Goal: Check status: Check status

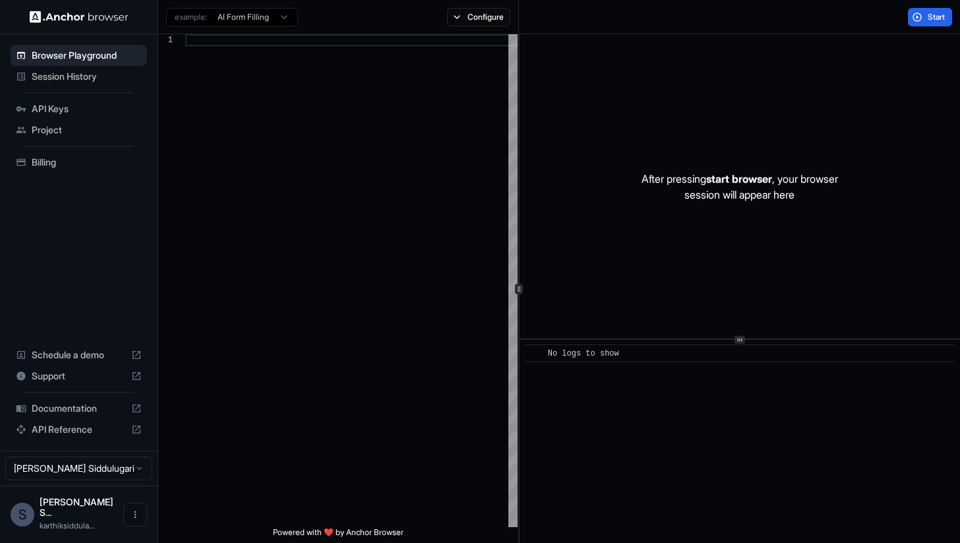
scroll to position [119, 0]
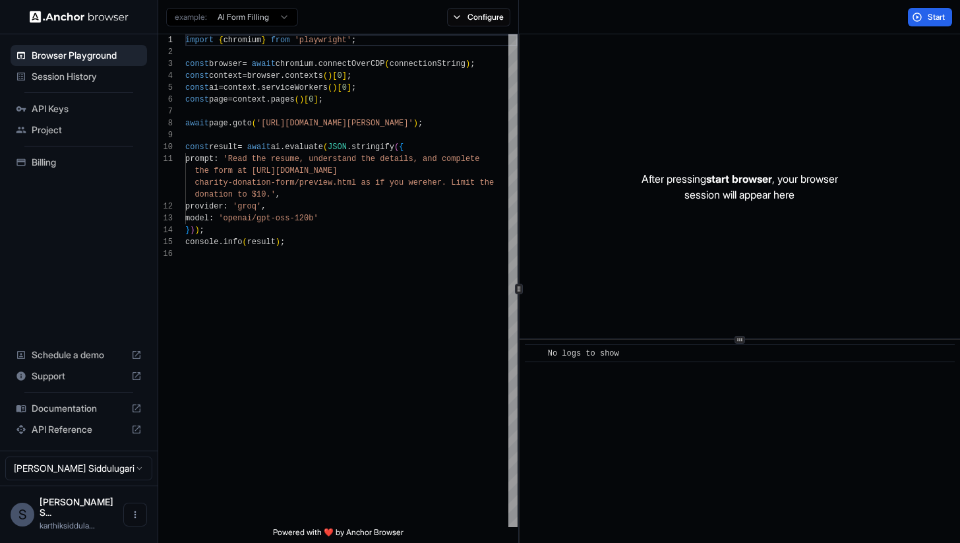
click at [80, 78] on span "Session History" at bounding box center [87, 76] width 110 height 13
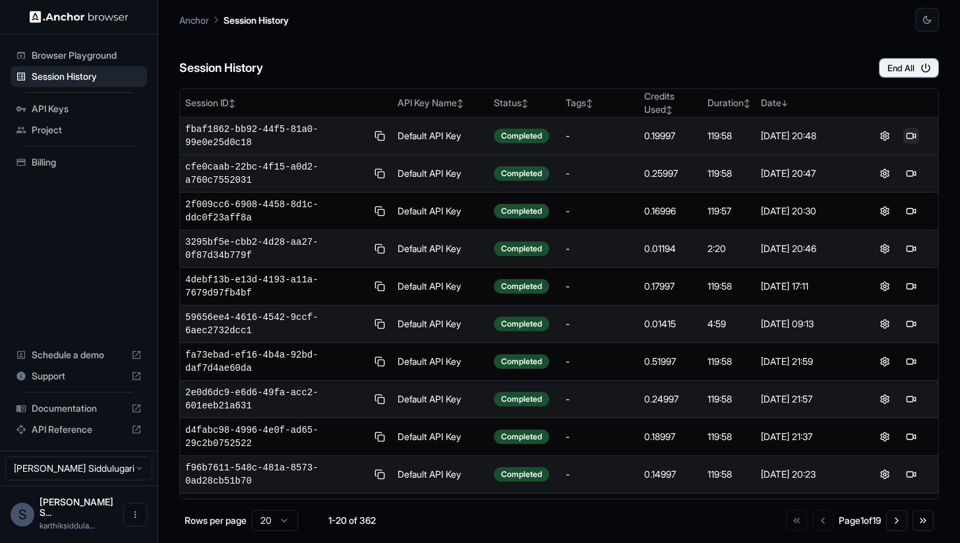
click at [903, 136] on button at bounding box center [911, 136] width 16 height 16
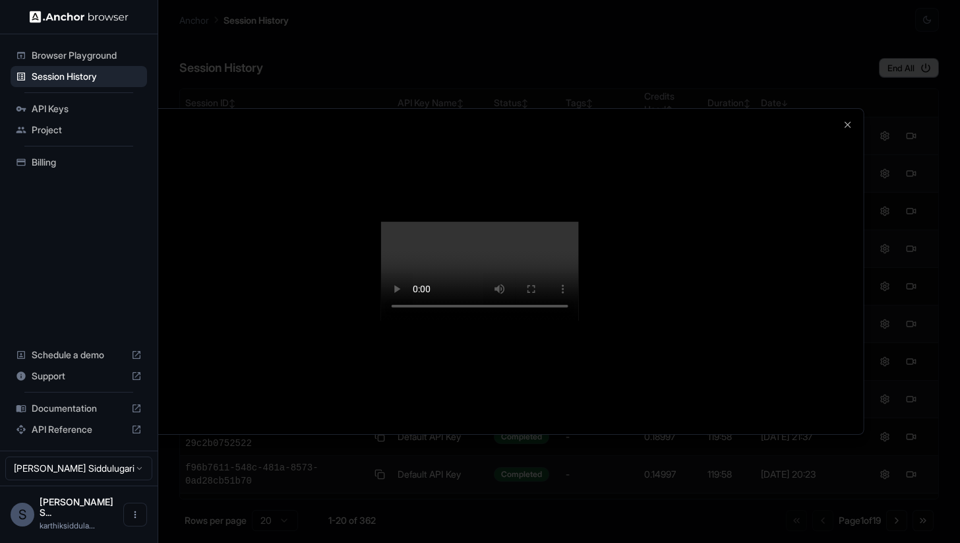
click at [954, 386] on div at bounding box center [480, 271] width 960 height 543
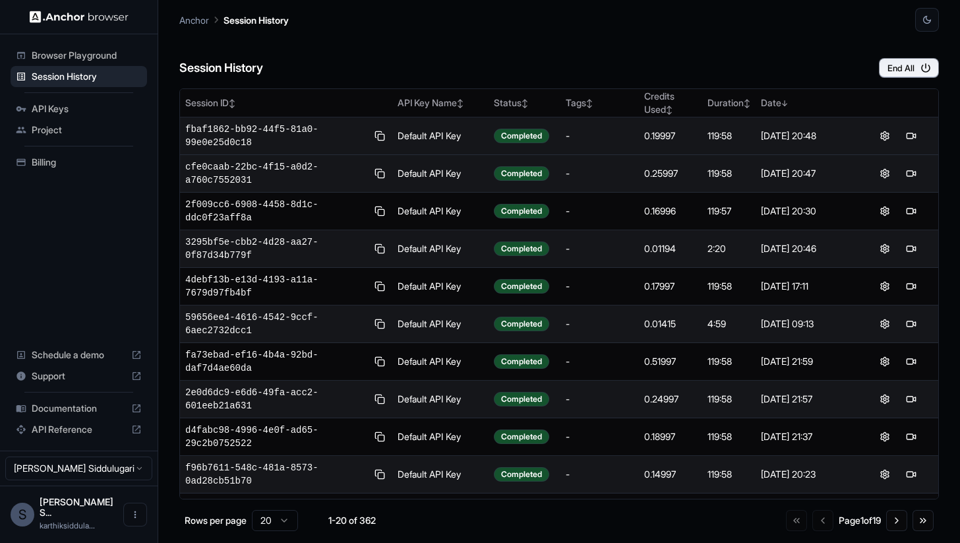
click at [61, 171] on div "Billing" at bounding box center [79, 162] width 136 height 21
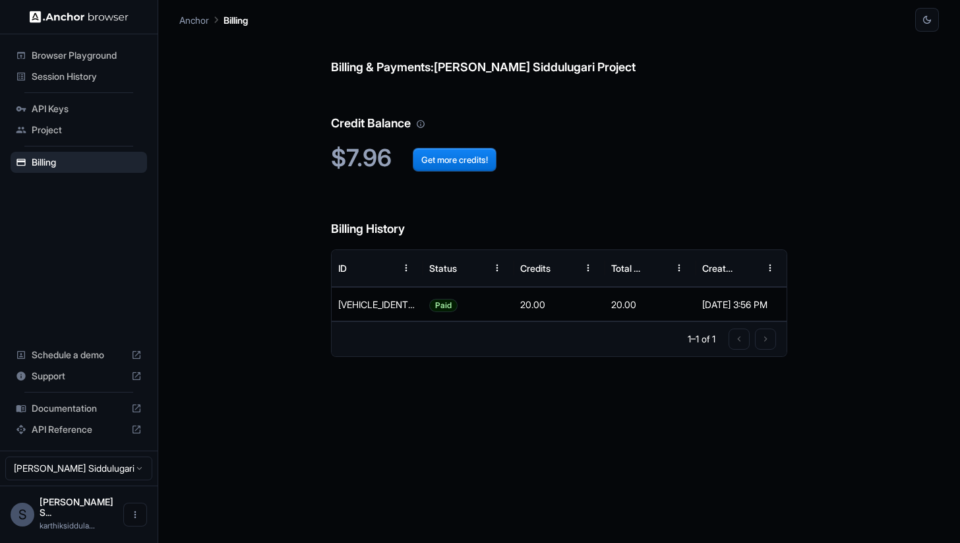
click at [73, 53] on span "Browser Playground" at bounding box center [87, 55] width 110 height 13
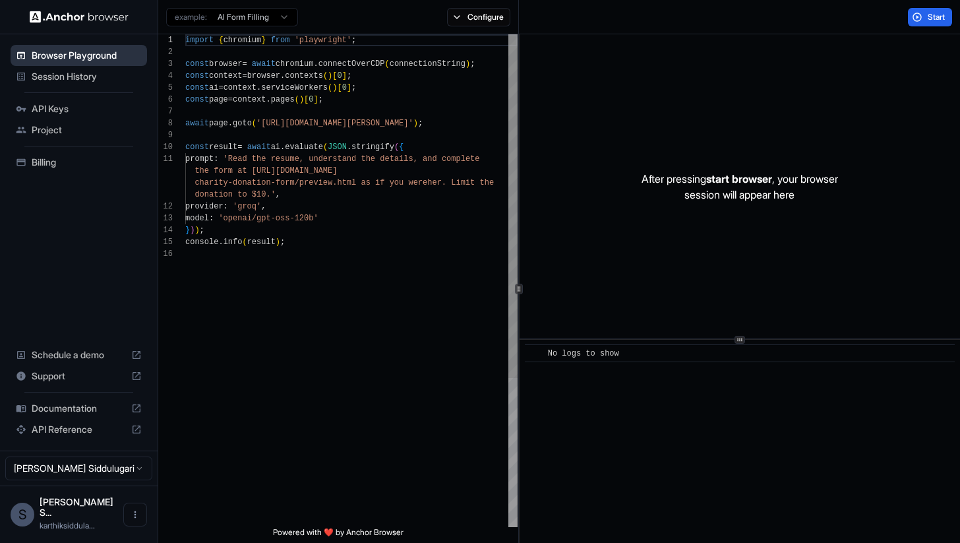
scroll to position [119, 0]
click at [73, 87] on ul "Browser Playground Session History API Keys Project Billing" at bounding box center [78, 109] width 147 height 138
click at [73, 79] on span "Session History" at bounding box center [87, 76] width 110 height 13
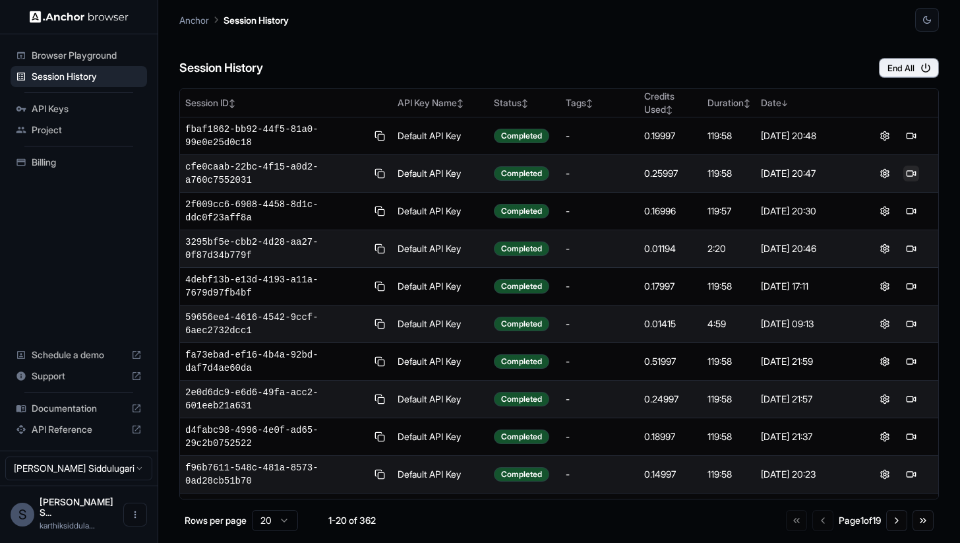
click at [907, 172] on button at bounding box center [911, 174] width 16 height 16
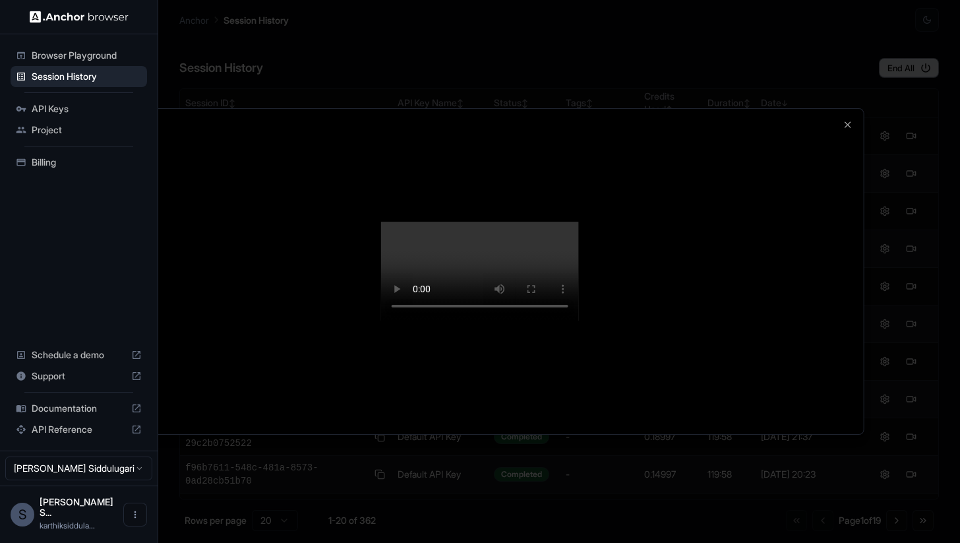
click at [830, 435] on div at bounding box center [480, 272] width 767 height 326
click at [920, 430] on div at bounding box center [480, 271] width 960 height 543
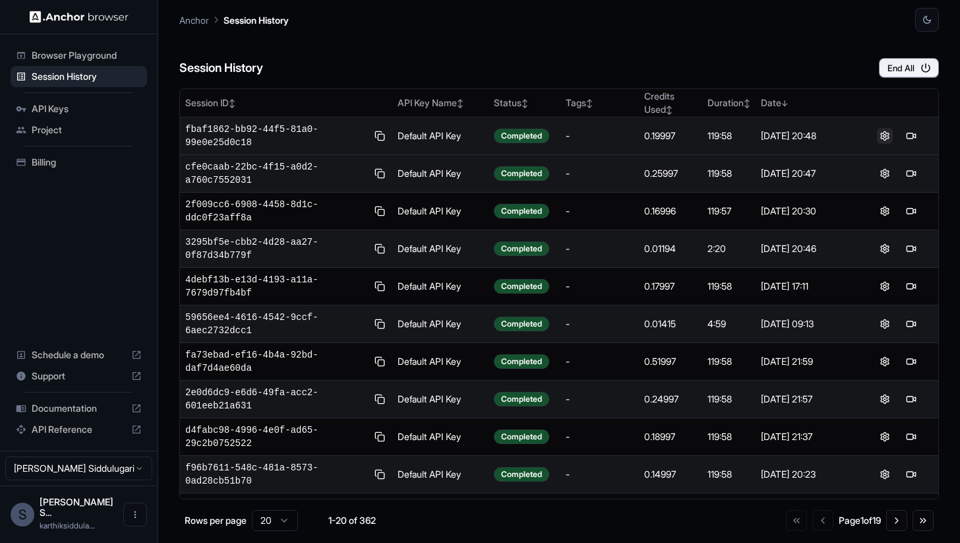
click at [877, 141] on button at bounding box center [885, 136] width 16 height 16
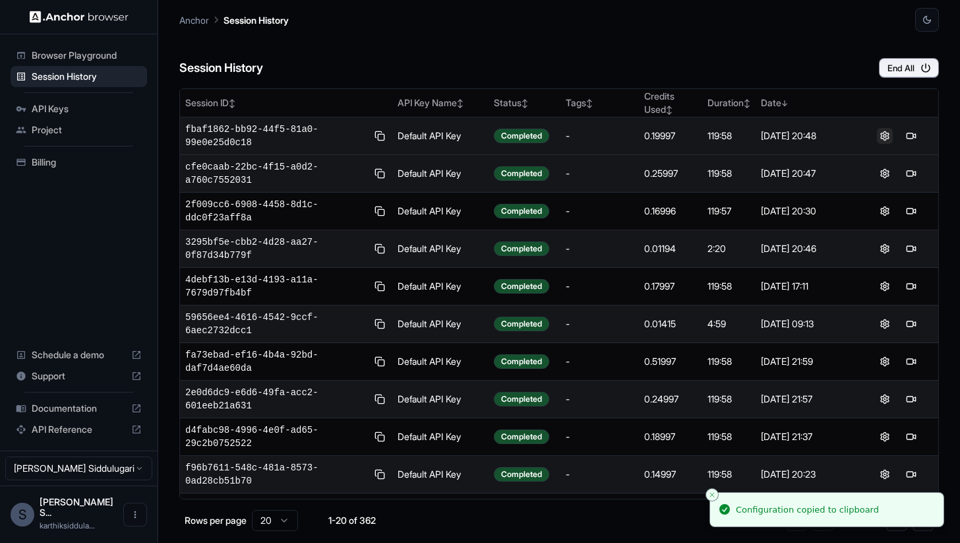
click at [878, 136] on button at bounding box center [885, 136] width 16 height 16
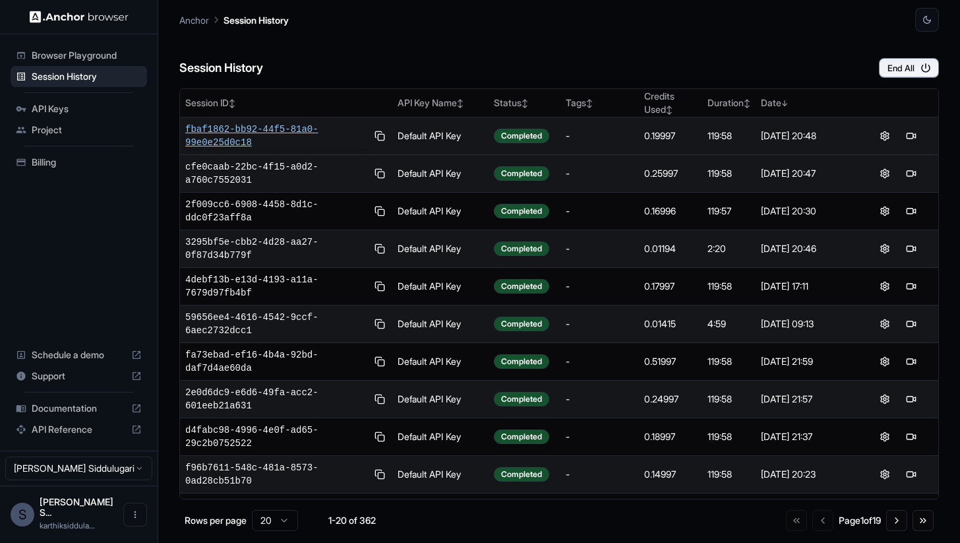
click at [254, 135] on span "fbaf1862-bb92-44f5-81a0-99e0e25d0c18" at bounding box center [276, 136] width 182 height 26
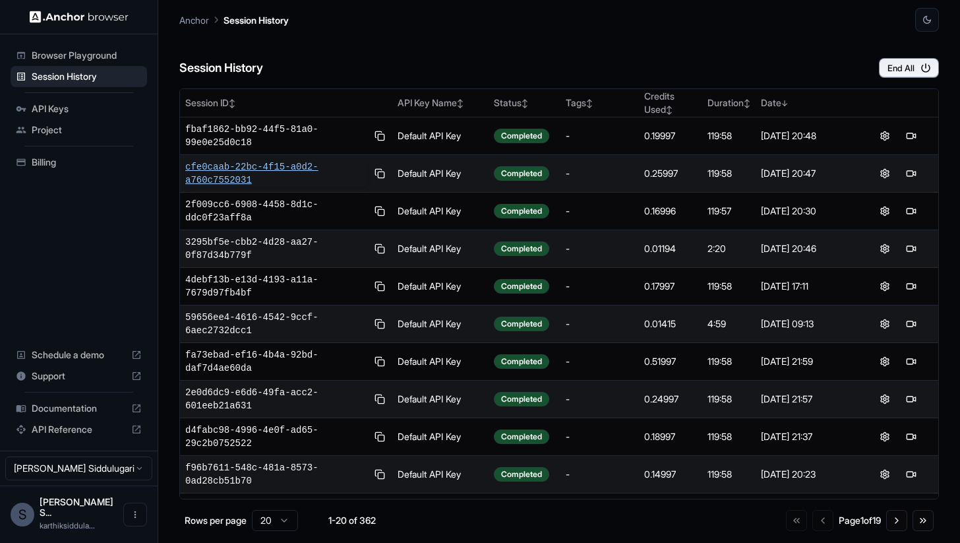
click at [236, 173] on span "cfe0caab-22bc-4f15-a0d2-a760c7552031" at bounding box center [276, 173] width 182 height 26
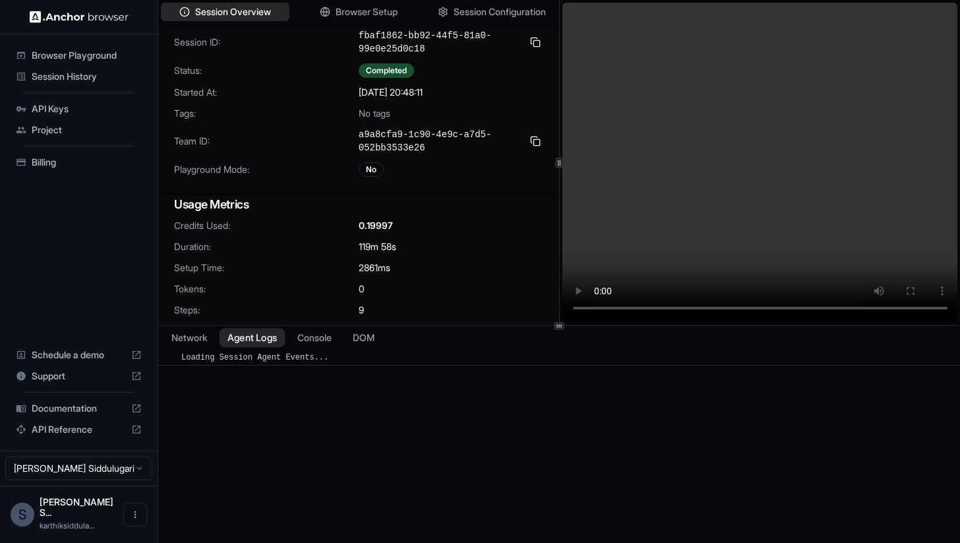
click at [263, 335] on button "Agent Logs" at bounding box center [253, 337] width 66 height 19
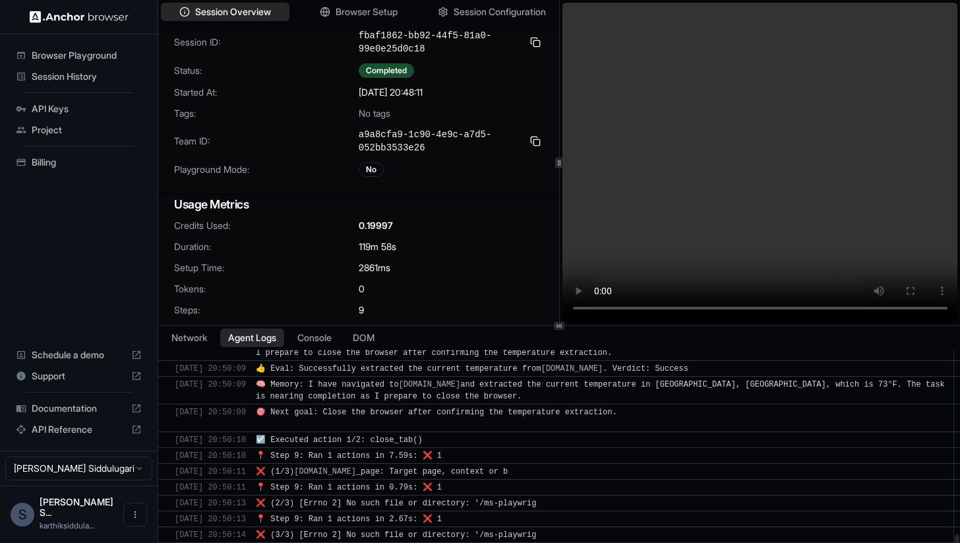
scroll to position [1330, 0]
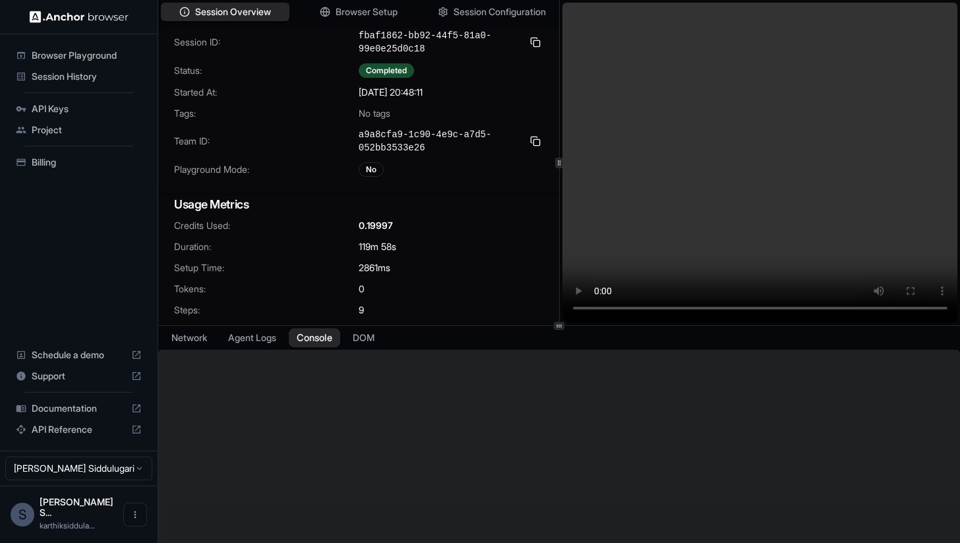
click at [326, 339] on button "Console" at bounding box center [314, 337] width 51 height 19
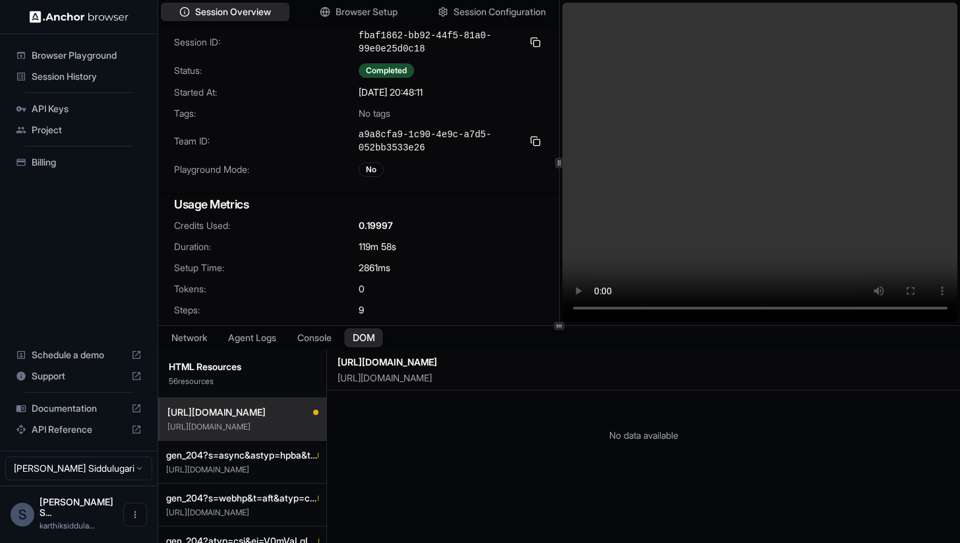
click at [367, 340] on button "DOM" at bounding box center [363, 337] width 39 height 19
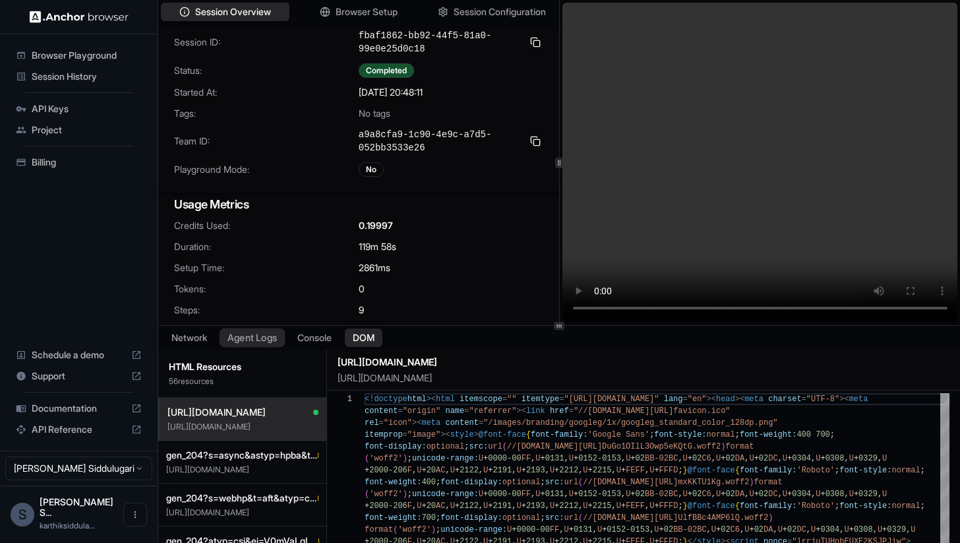
click at [239, 333] on button "Agent Logs" at bounding box center [253, 337] width 66 height 19
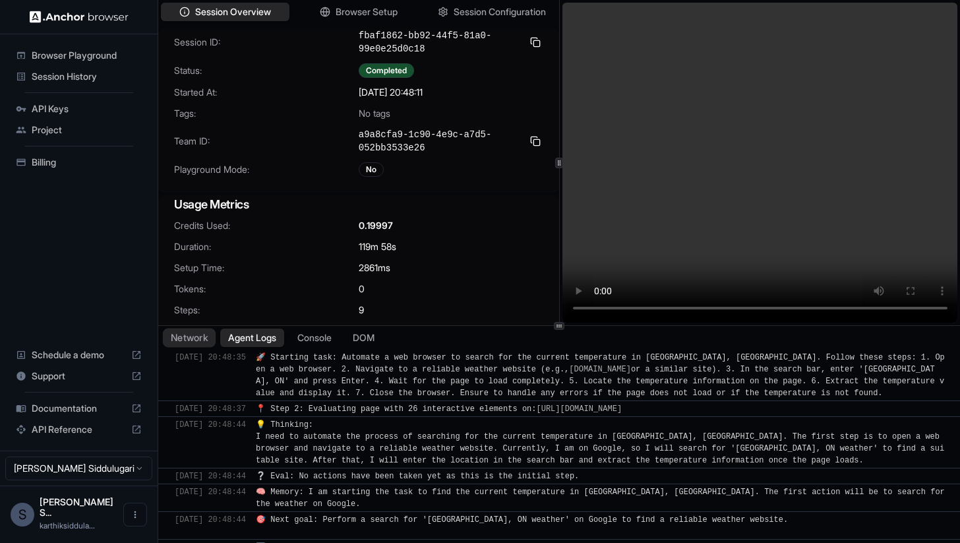
click at [212, 335] on button "Network" at bounding box center [189, 337] width 53 height 19
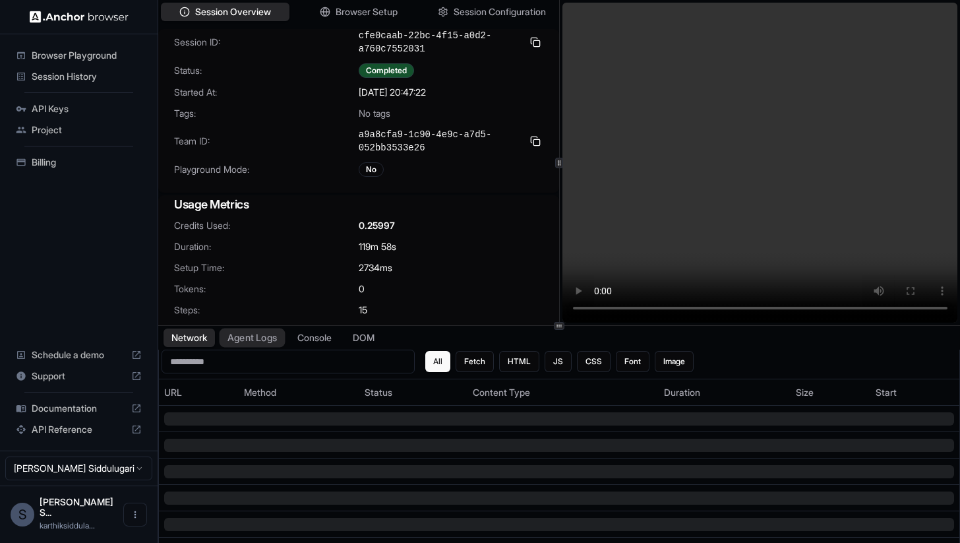
click at [258, 334] on button "Agent Logs" at bounding box center [253, 337] width 66 height 19
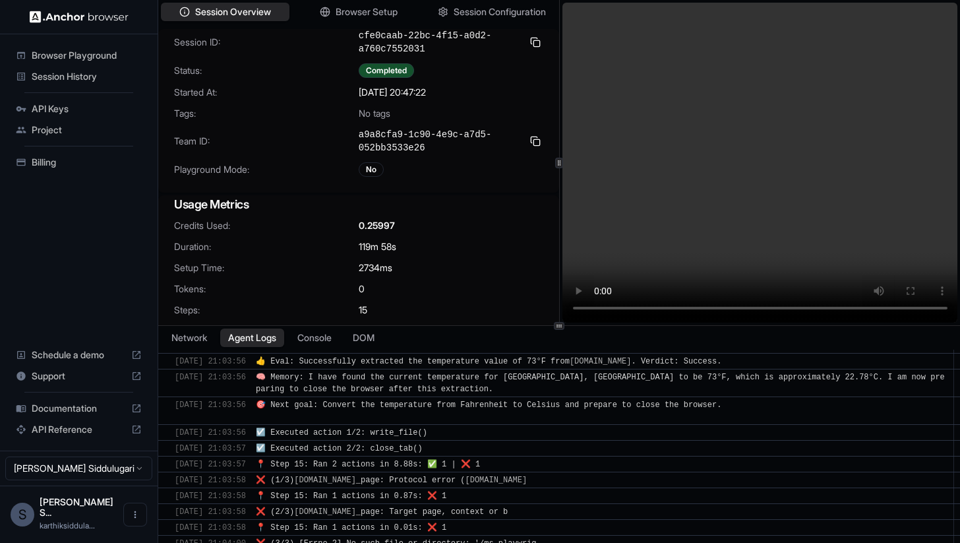
scroll to position [2428, 0]
